Goal: Obtain resource: Download file/media

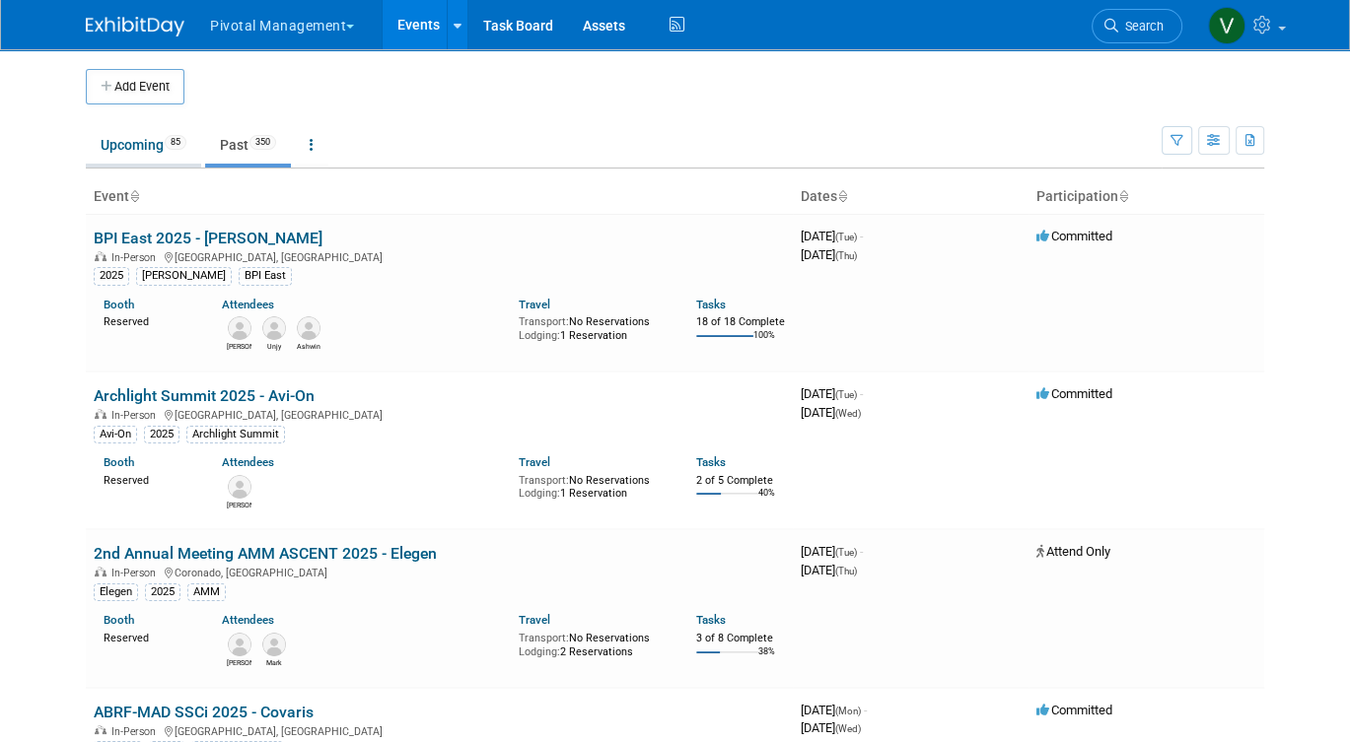
click at [135, 131] on link "Upcoming 85" at bounding box center [143, 144] width 115 height 37
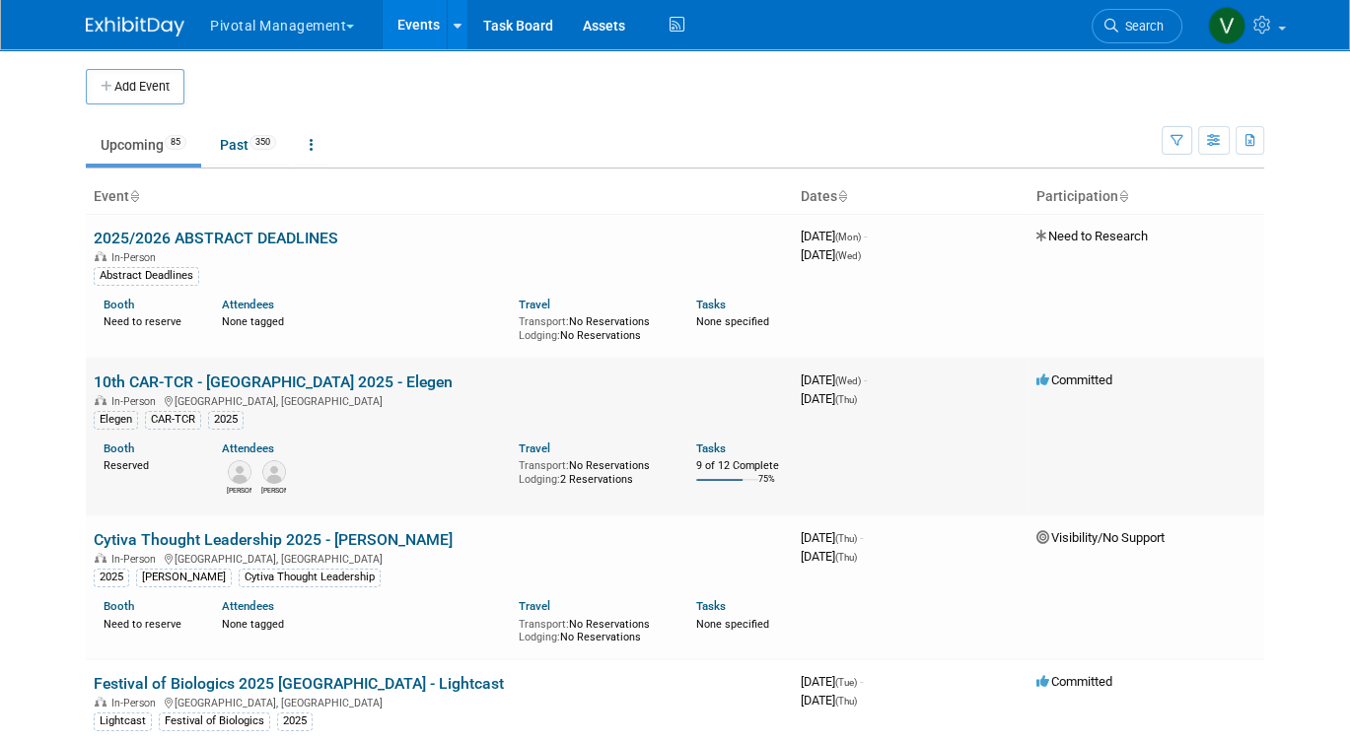
click at [163, 378] on link "10th CAR-TCR - [GEOGRAPHIC_DATA] 2025 - Elegen" at bounding box center [273, 382] width 359 height 19
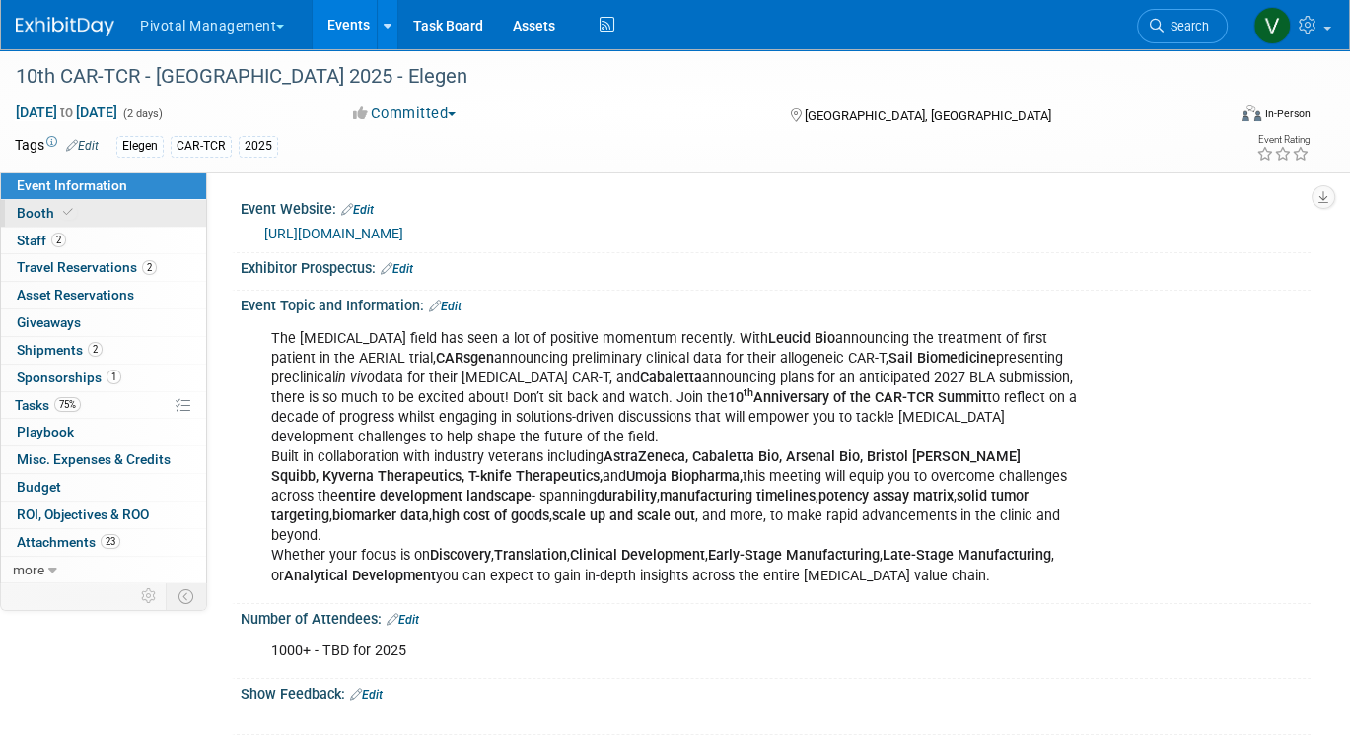
click at [101, 220] on link "Booth" at bounding box center [103, 213] width 205 height 27
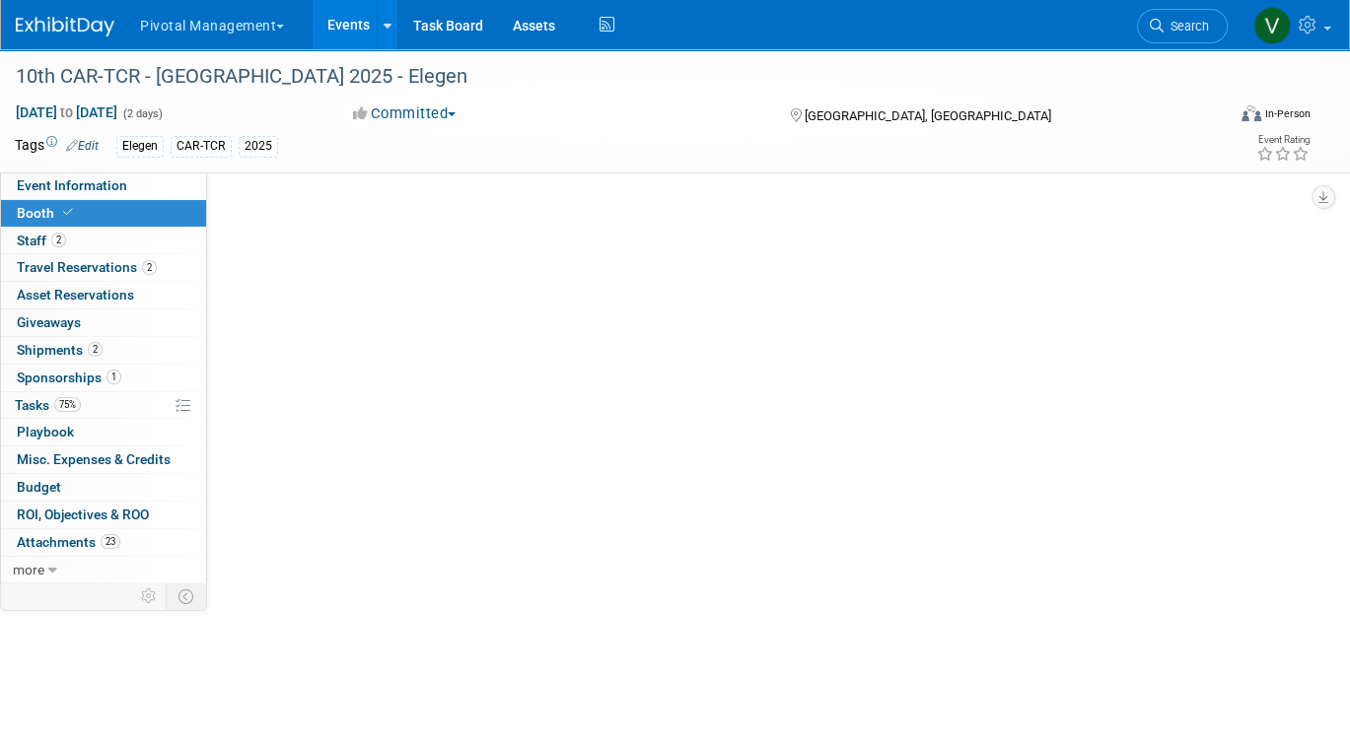
select select "Yes"
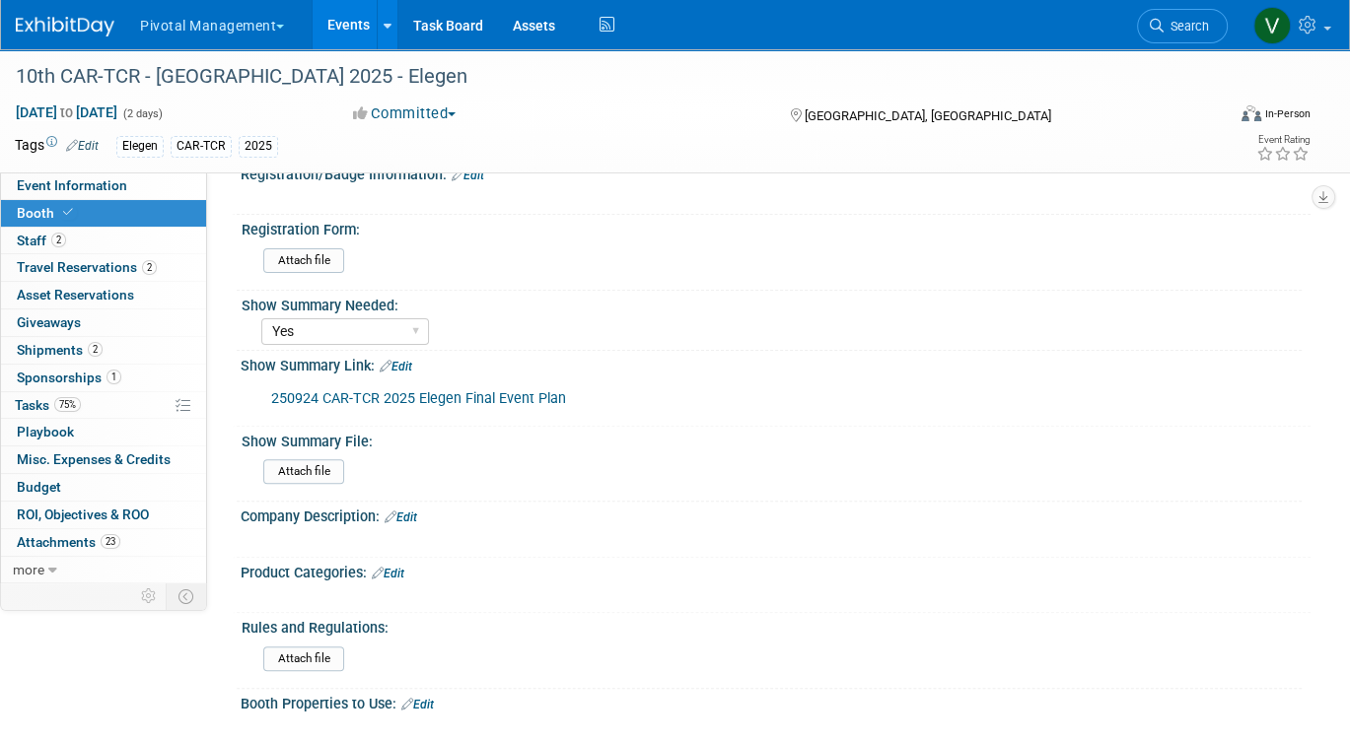
scroll to position [440, 0]
click at [507, 396] on link "250924 CAR-TCR 2025 Elegen Final Event Plan" at bounding box center [418, 399] width 295 height 17
